Goal: Check status: Check status

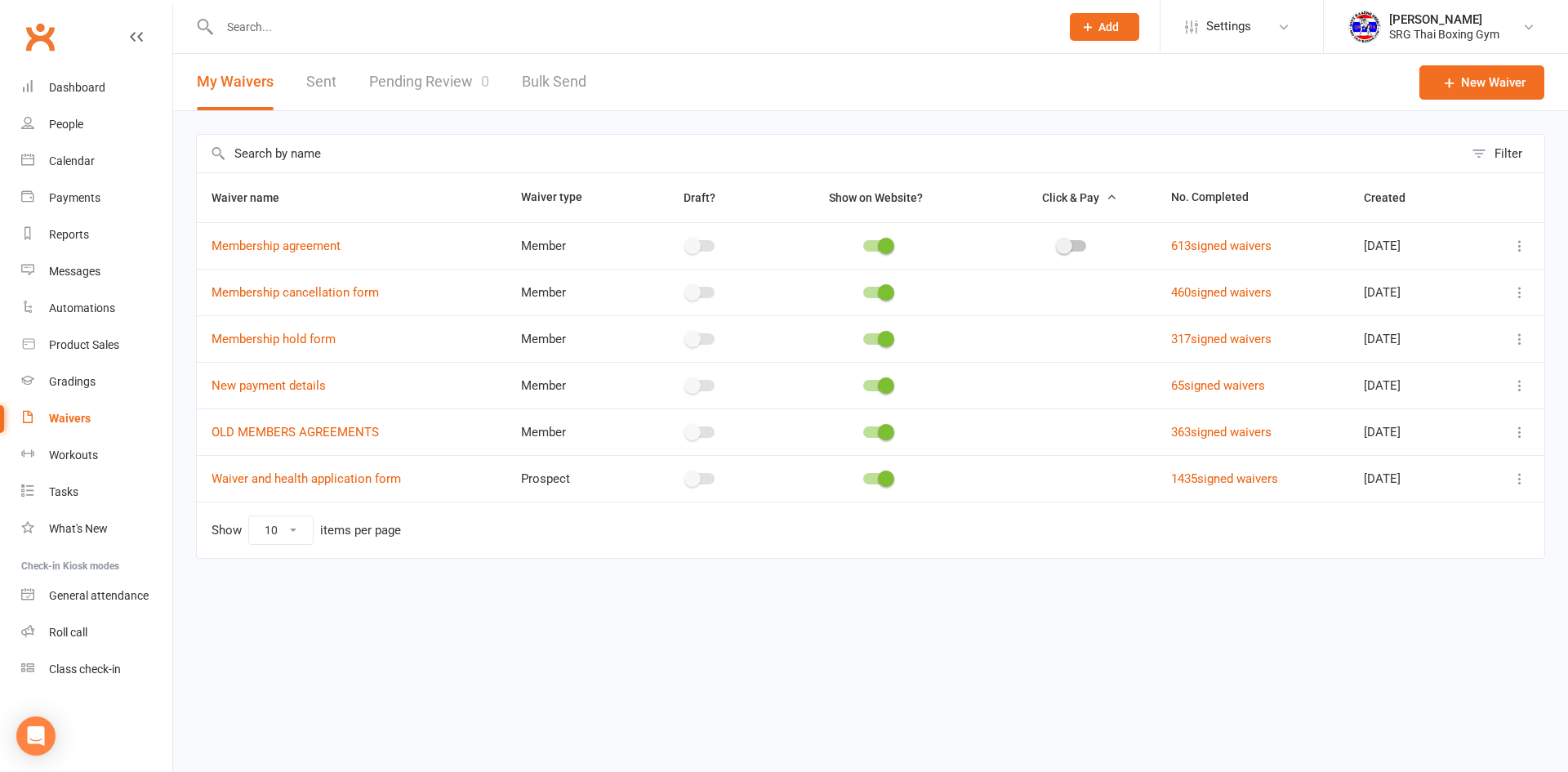
click at [284, 20] on input "text" at bounding box center [632, 26] width 834 height 23
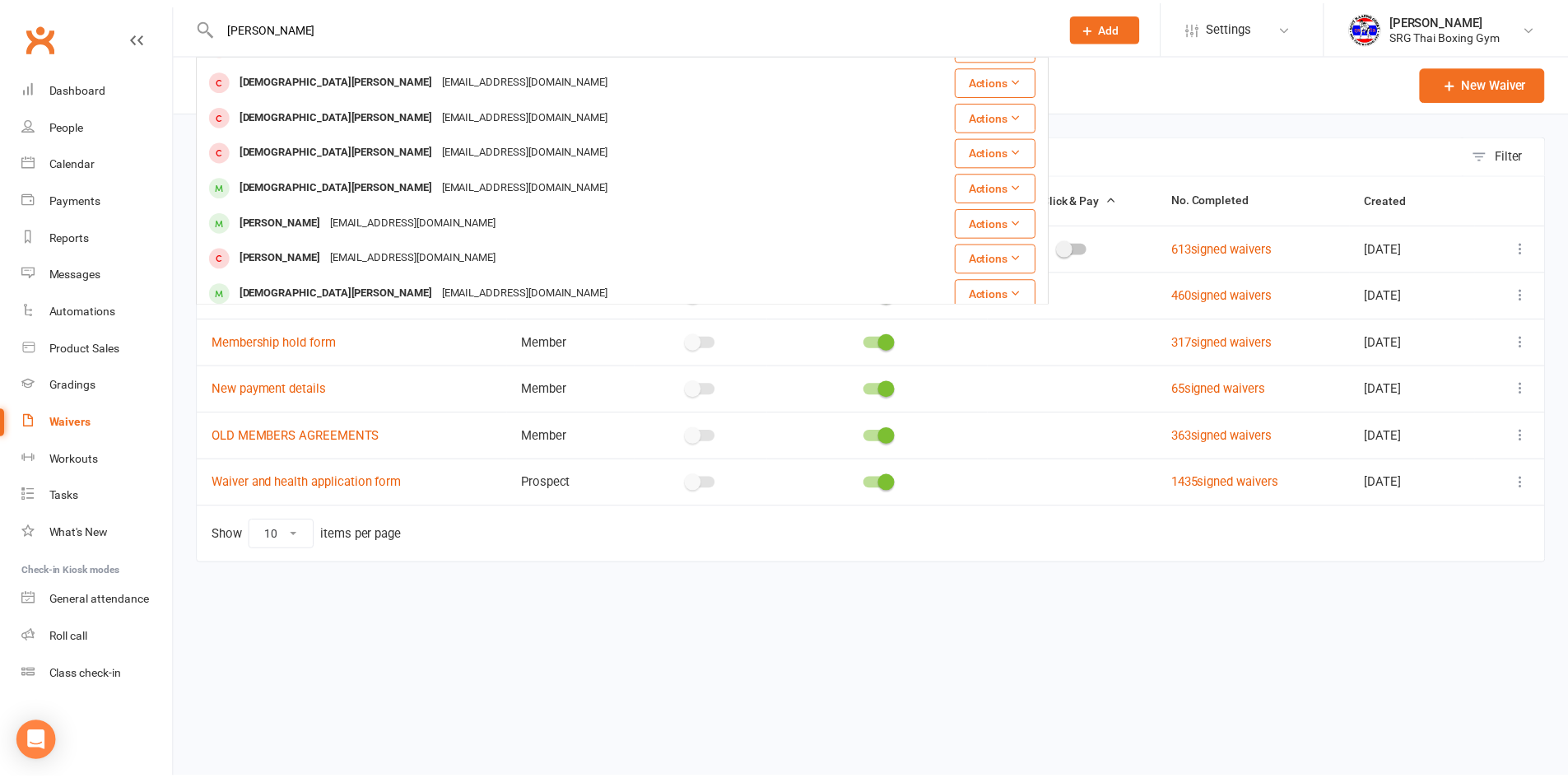
scroll to position [247, 0]
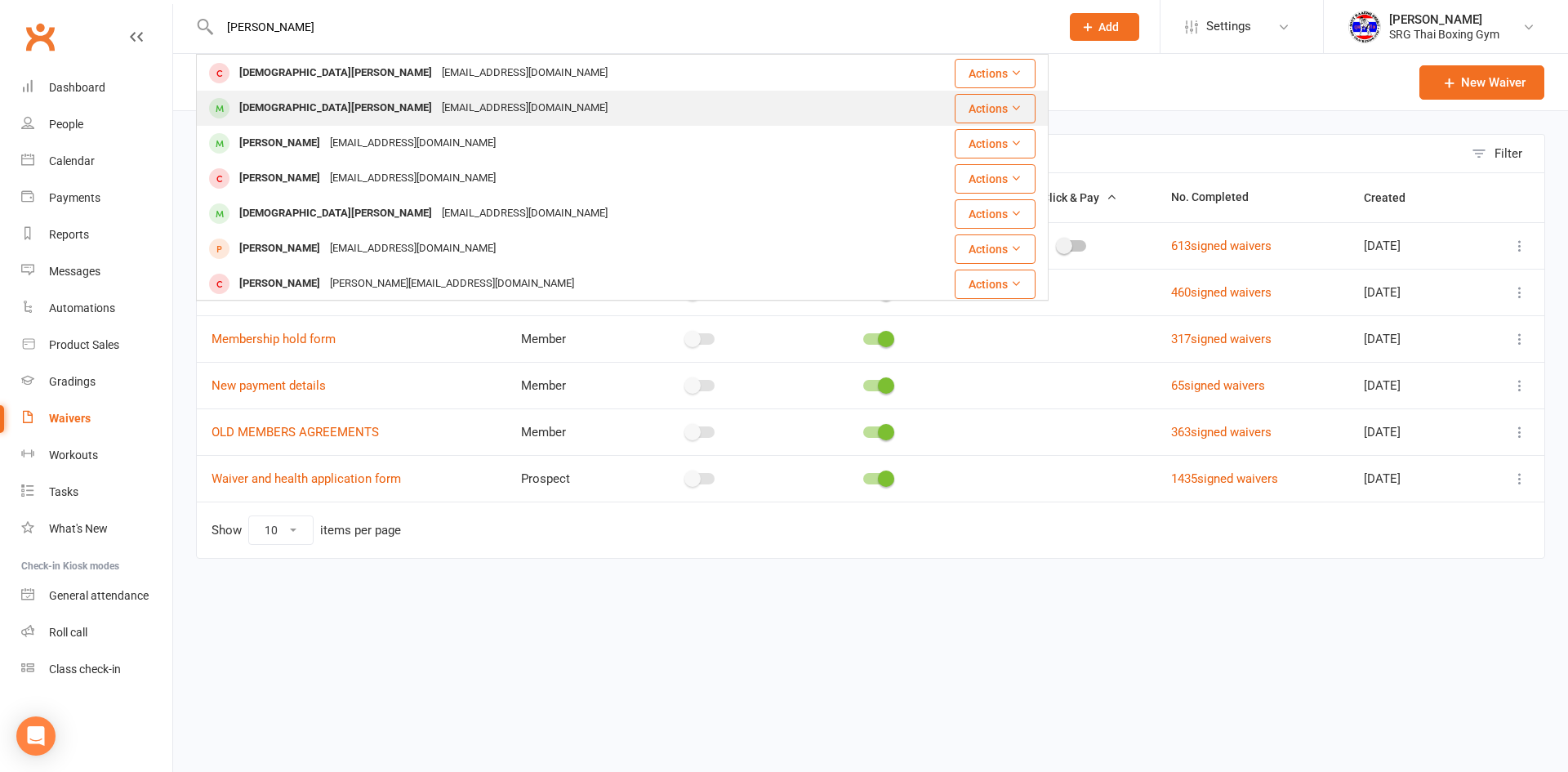
type input "[PERSON_NAME]"
click at [297, 104] on div "[DEMOGRAPHIC_DATA][PERSON_NAME]" at bounding box center [335, 108] width 202 height 24
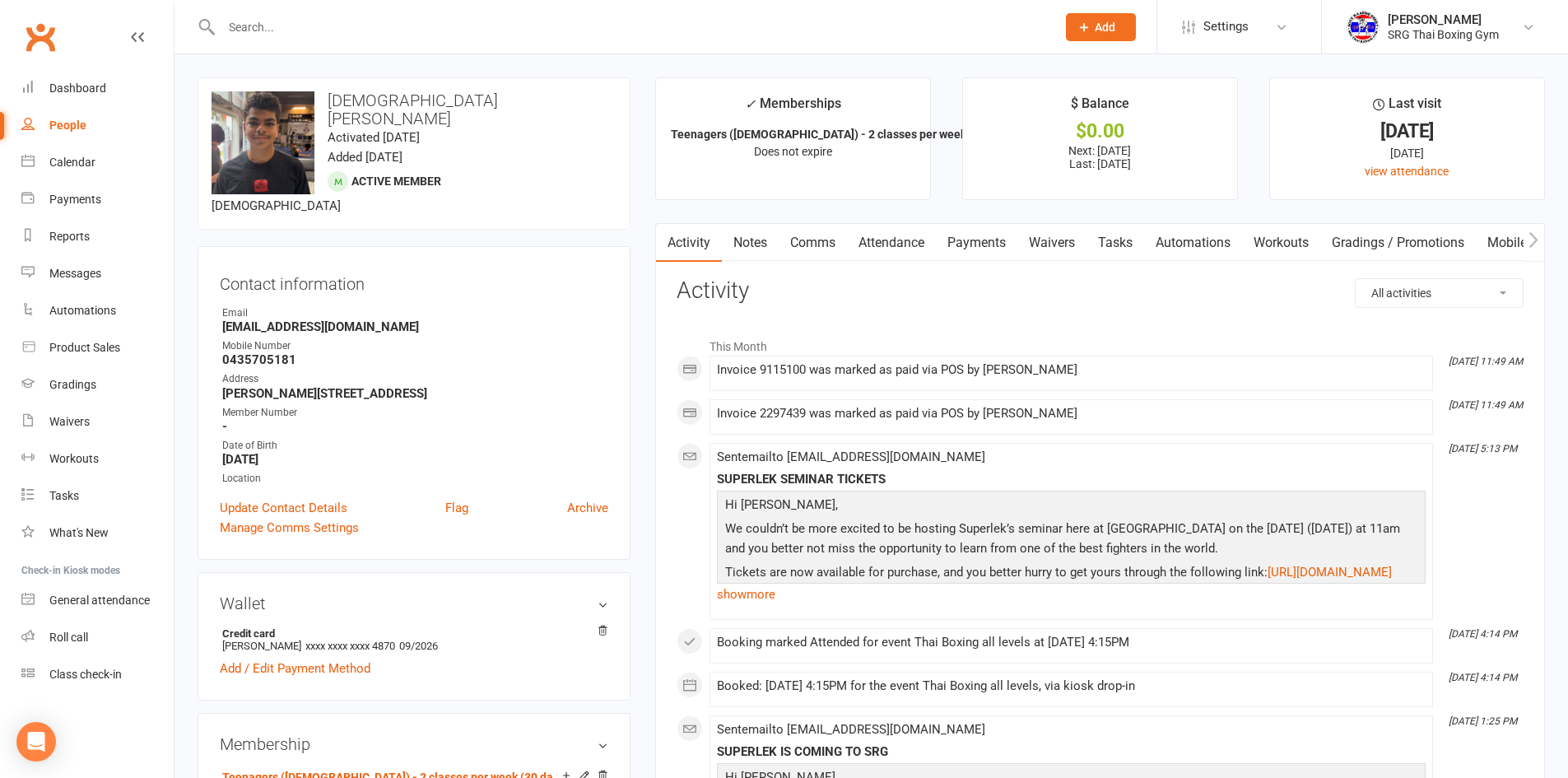
click at [987, 244] on link "Payments" at bounding box center [977, 243] width 82 height 38
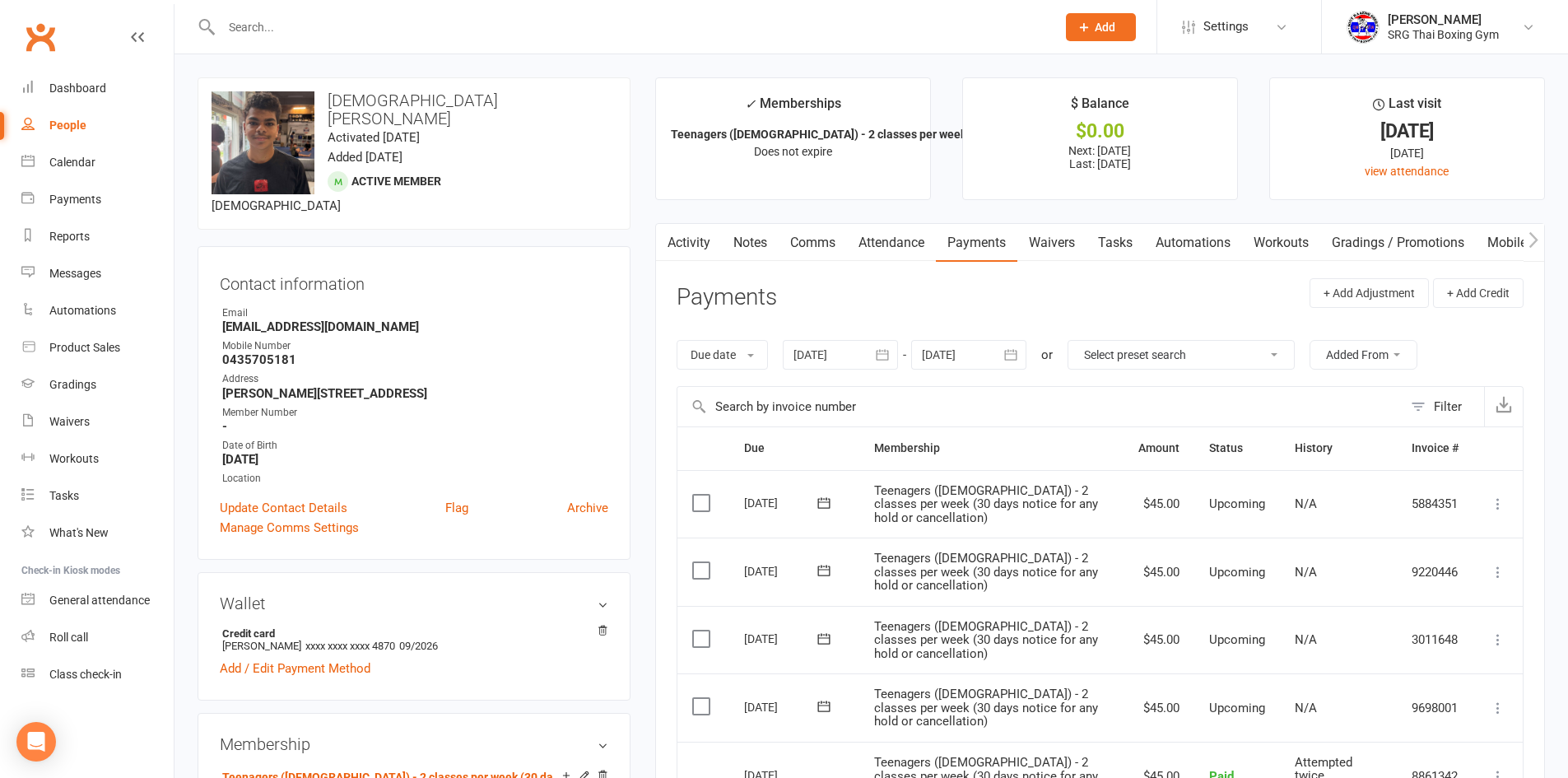
click at [886, 363] on icon "button" at bounding box center [882, 354] width 16 height 16
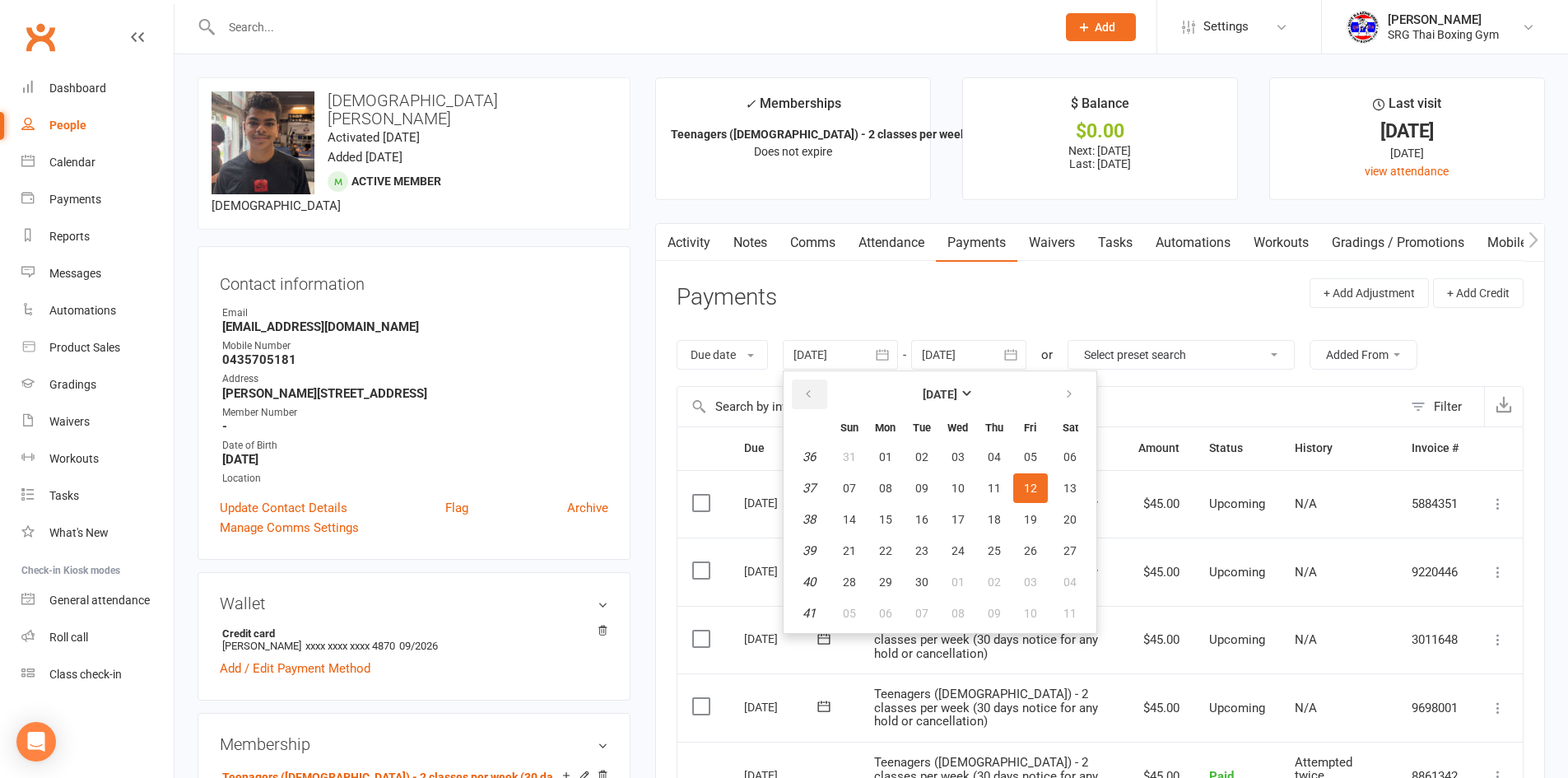
click at [818, 395] on button "button" at bounding box center [810, 394] width 36 height 30
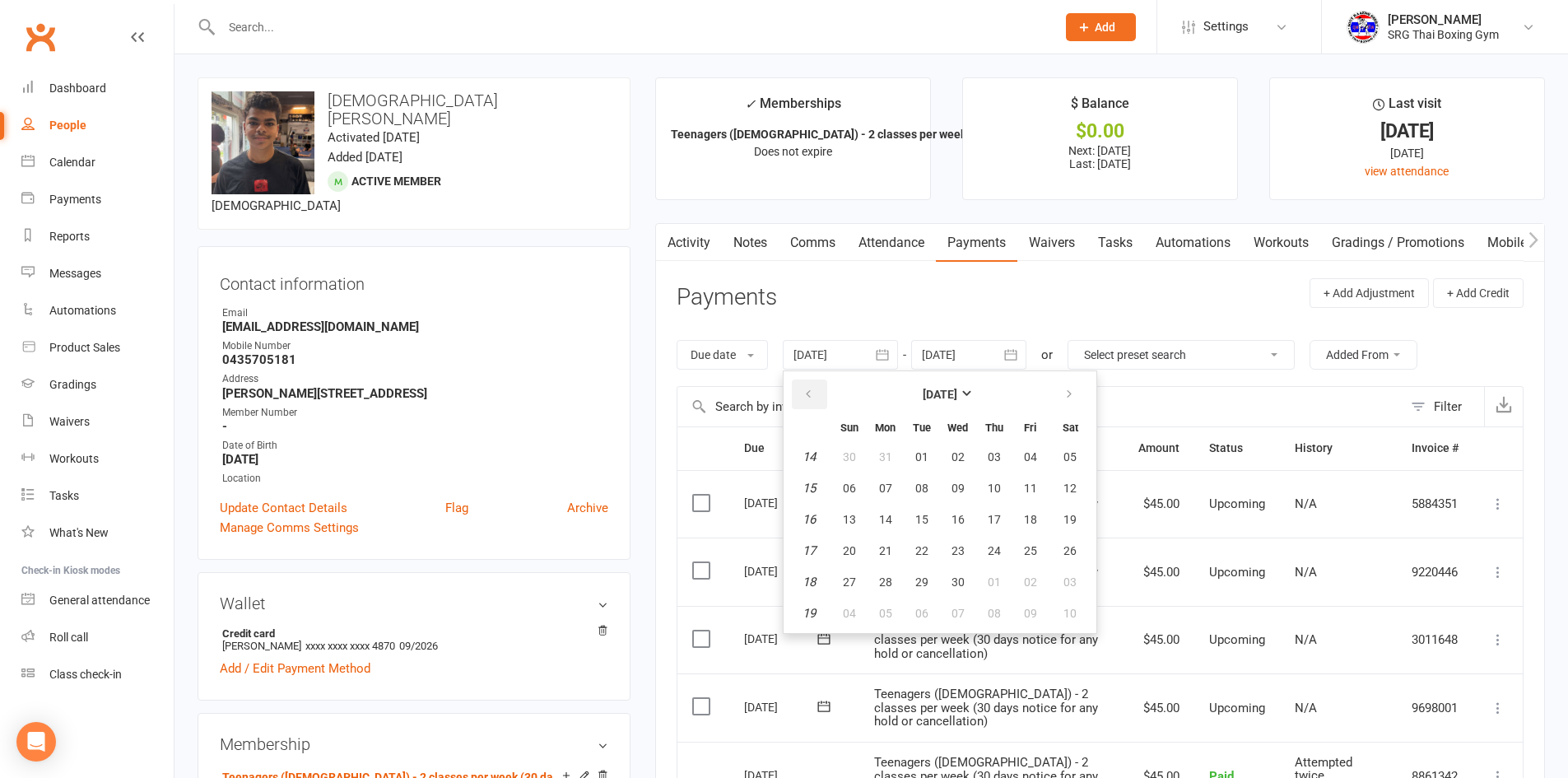
click at [818, 395] on button "button" at bounding box center [810, 394] width 36 height 30
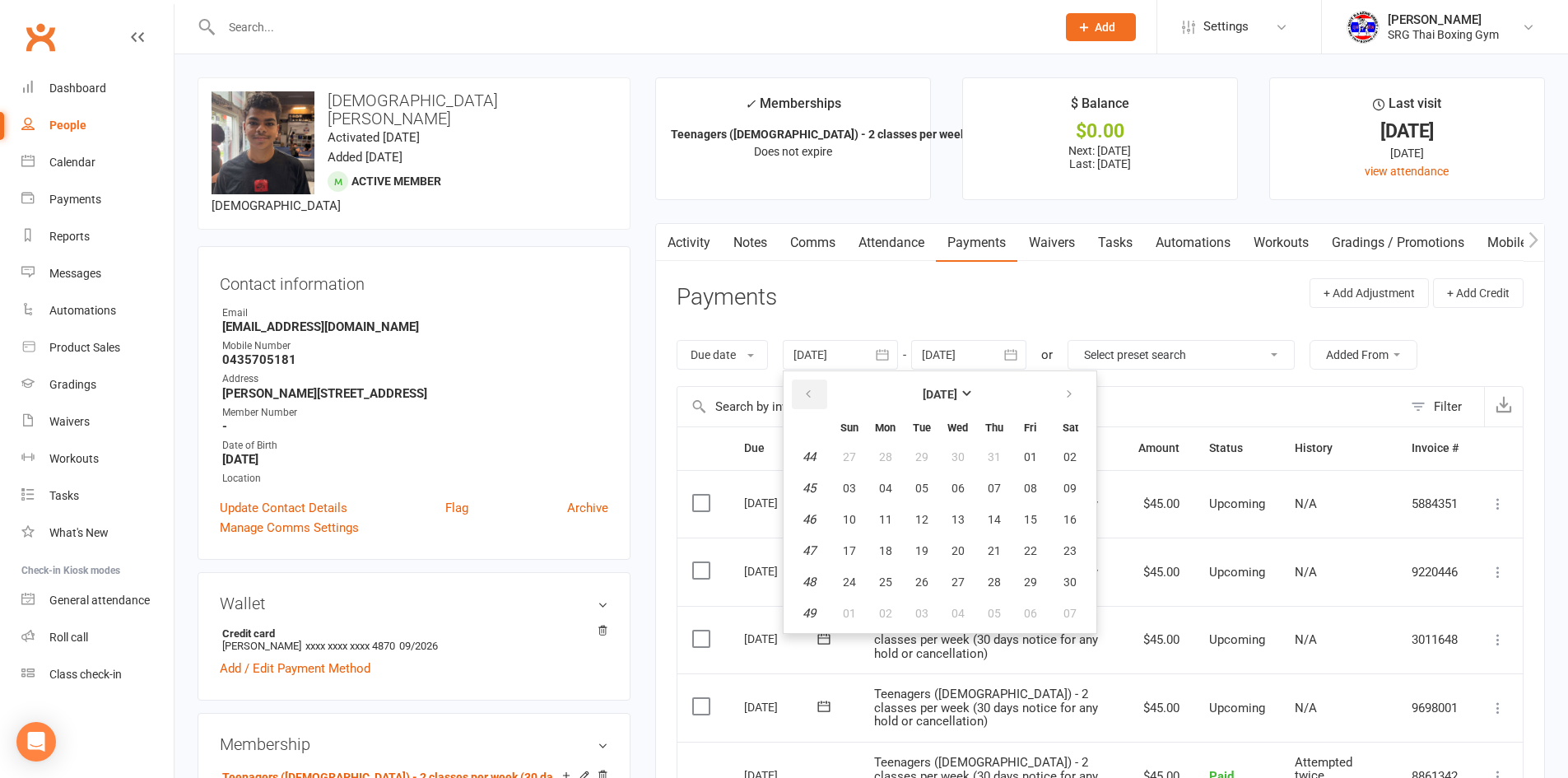
click at [818, 395] on button "button" at bounding box center [810, 394] width 36 height 30
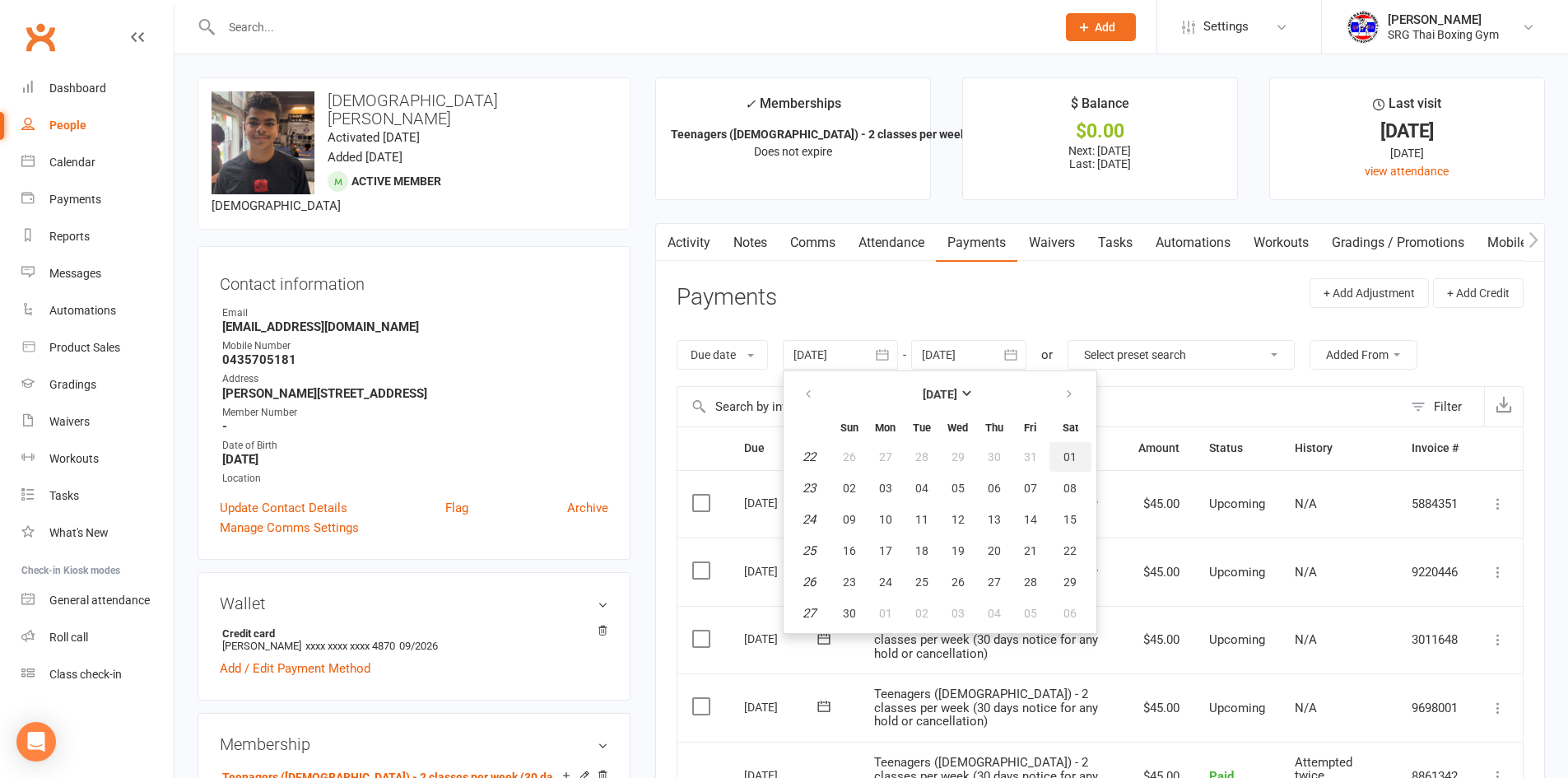
click at [1070, 456] on span "01" at bounding box center [1069, 456] width 13 height 13
type input "[DATE]"
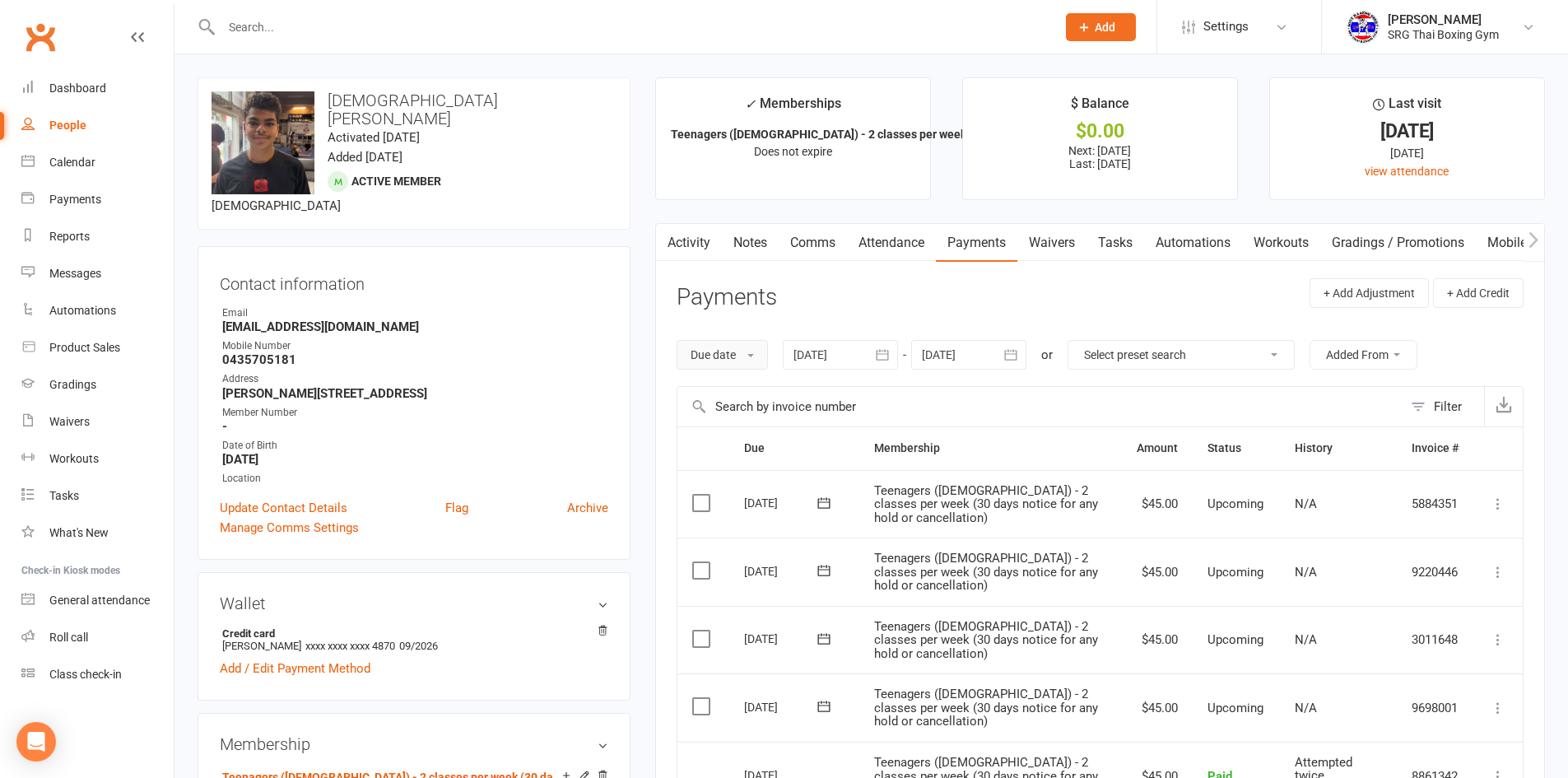
click at [749, 350] on button "Due date" at bounding box center [721, 355] width 91 height 30
click at [731, 456] on link "Date failed" at bounding box center [758, 457] width 163 height 33
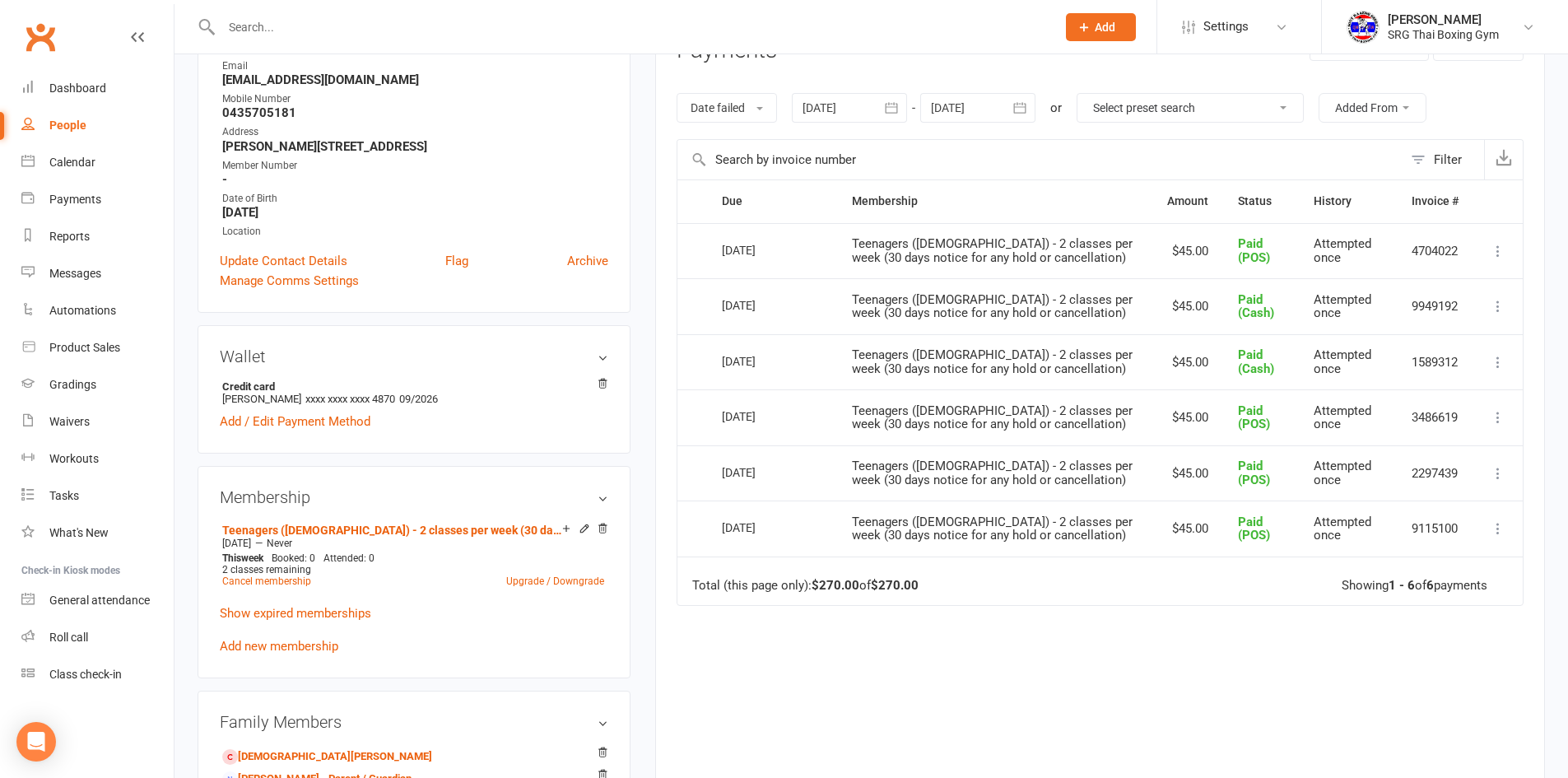
scroll to position [165, 0]
